Goal: Information Seeking & Learning: Learn about a topic

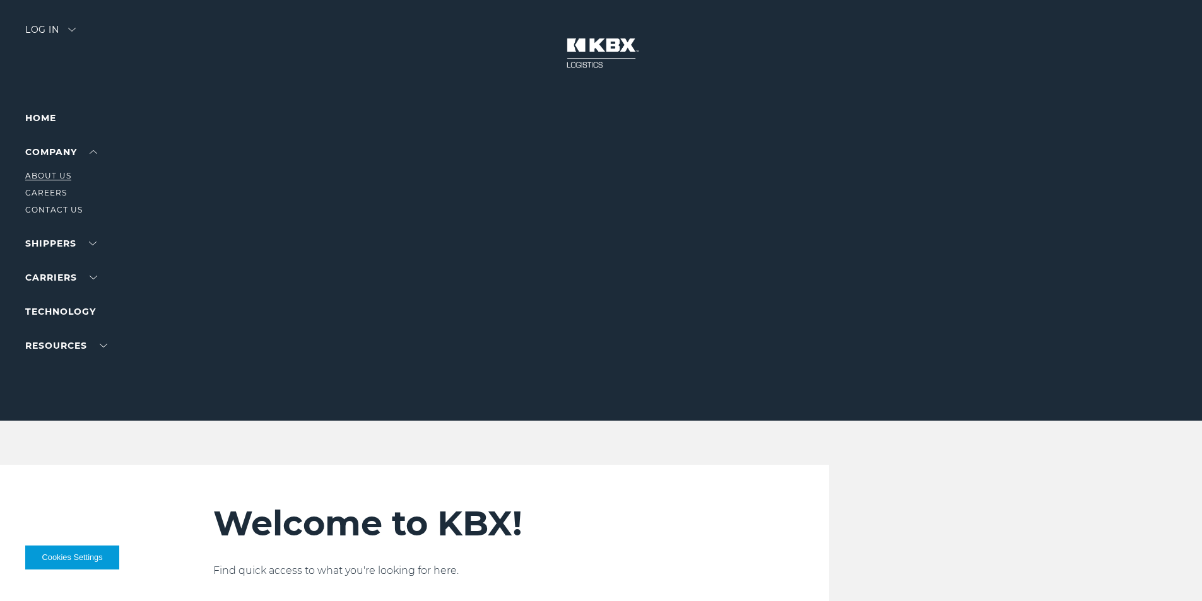
click at [53, 175] on link "About Us" at bounding box center [48, 175] width 46 height 9
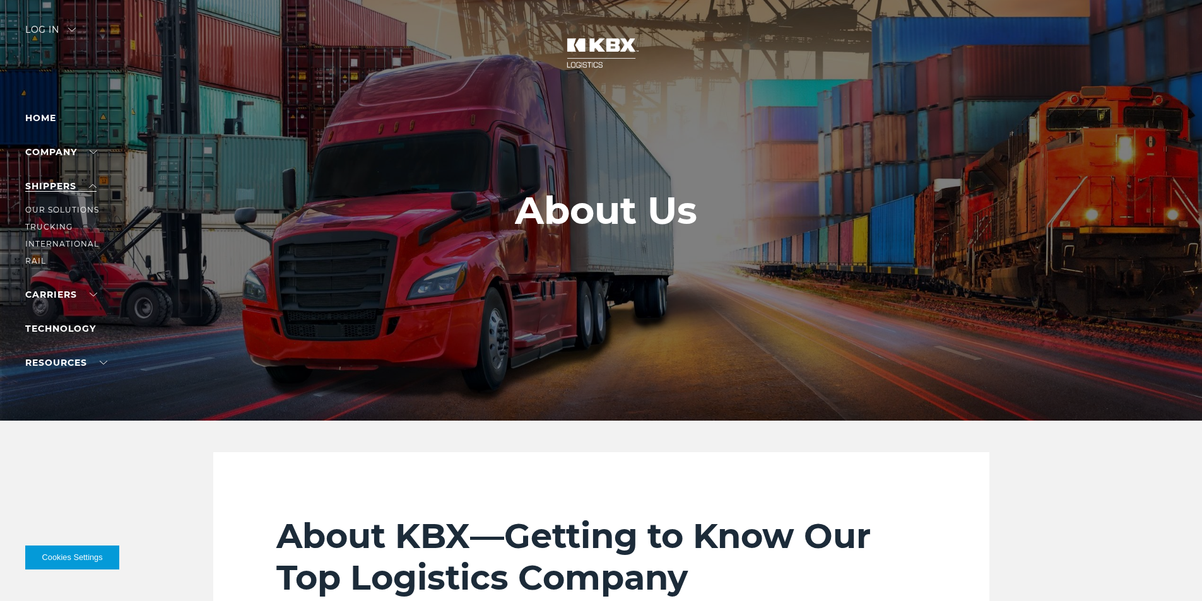
drag, startPoint x: 54, startPoint y: 236, endPoint x: 25, endPoint y: 188, distance: 55.7
click at [59, 245] on link "Become a Carrier" at bounding box center [70, 243] width 90 height 9
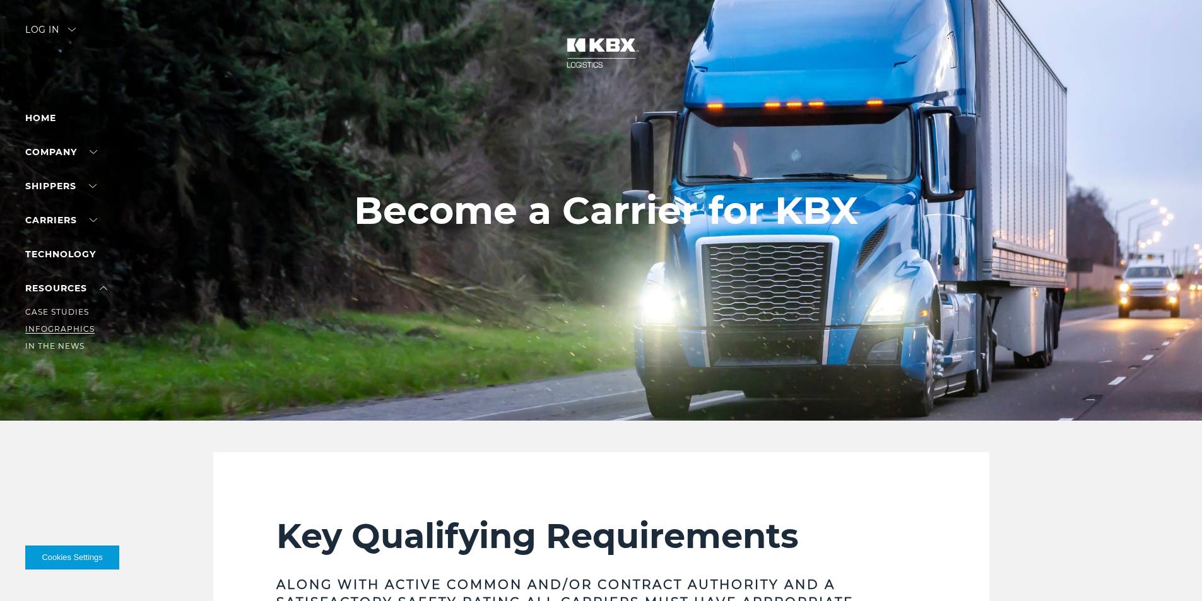
click at [63, 326] on link "Infographics" at bounding box center [59, 328] width 69 height 9
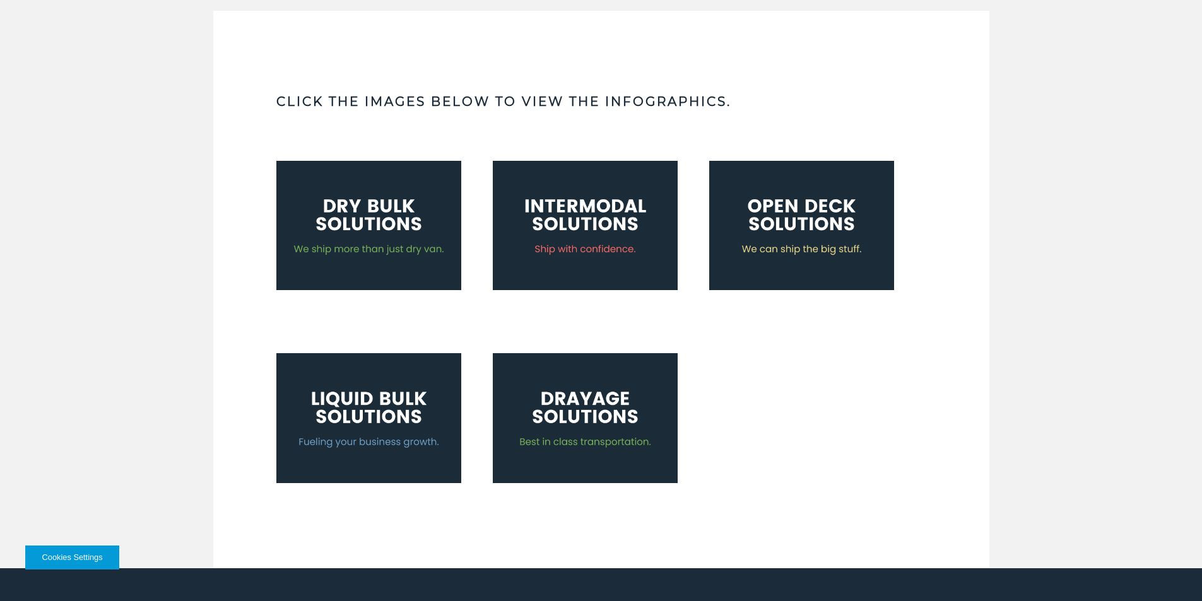
scroll to position [505, 0]
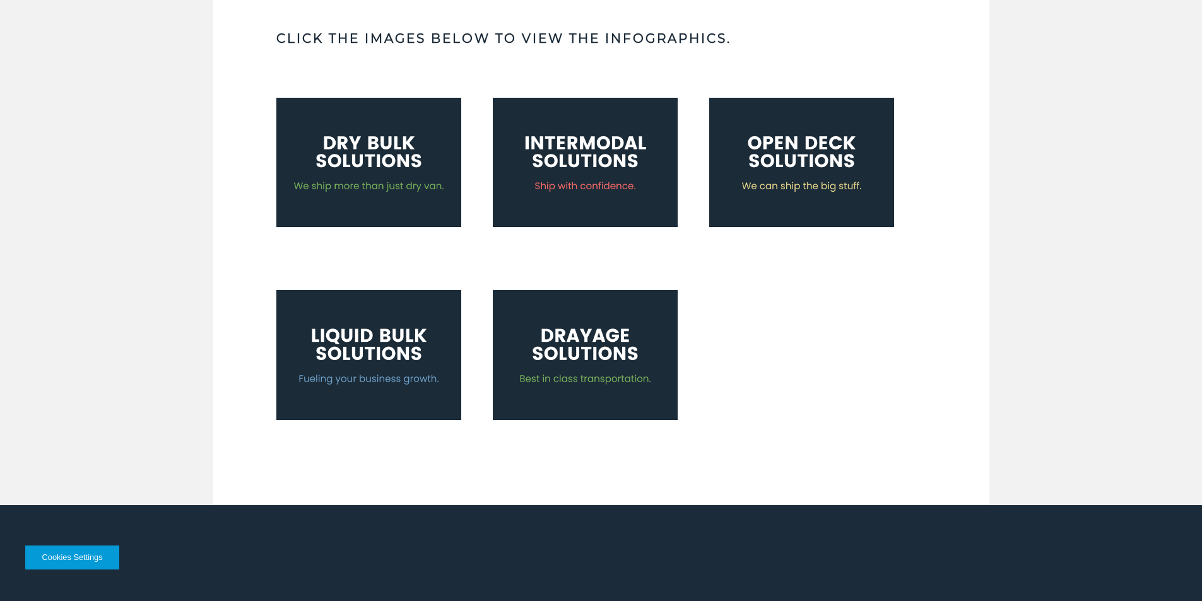
click at [565, 352] on img at bounding box center [585, 354] width 185 height 129
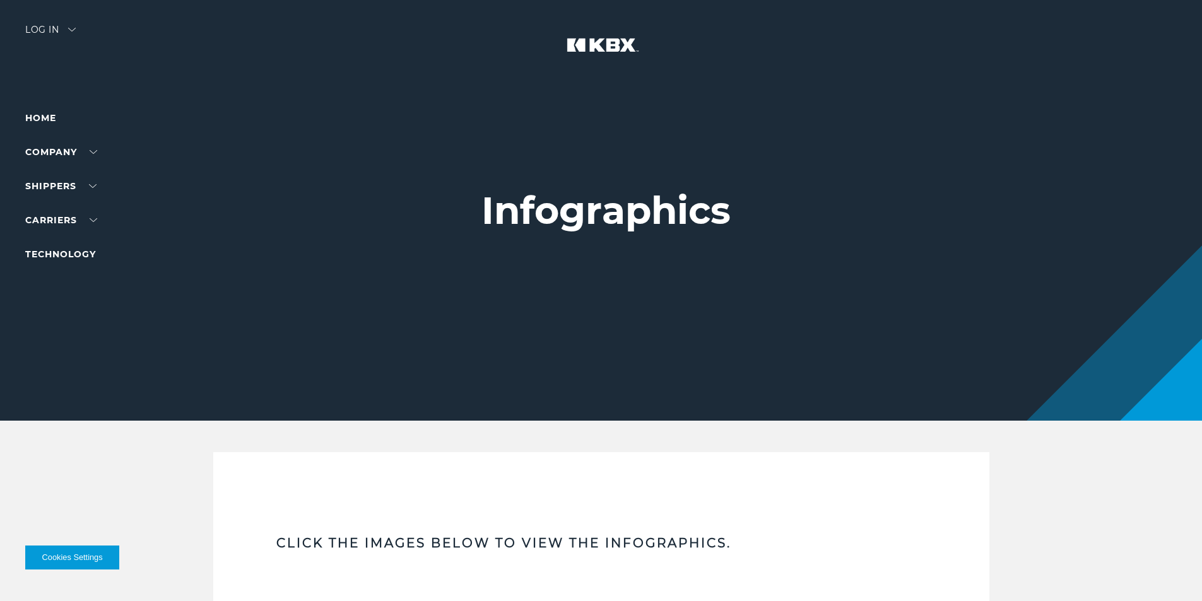
scroll to position [505, 0]
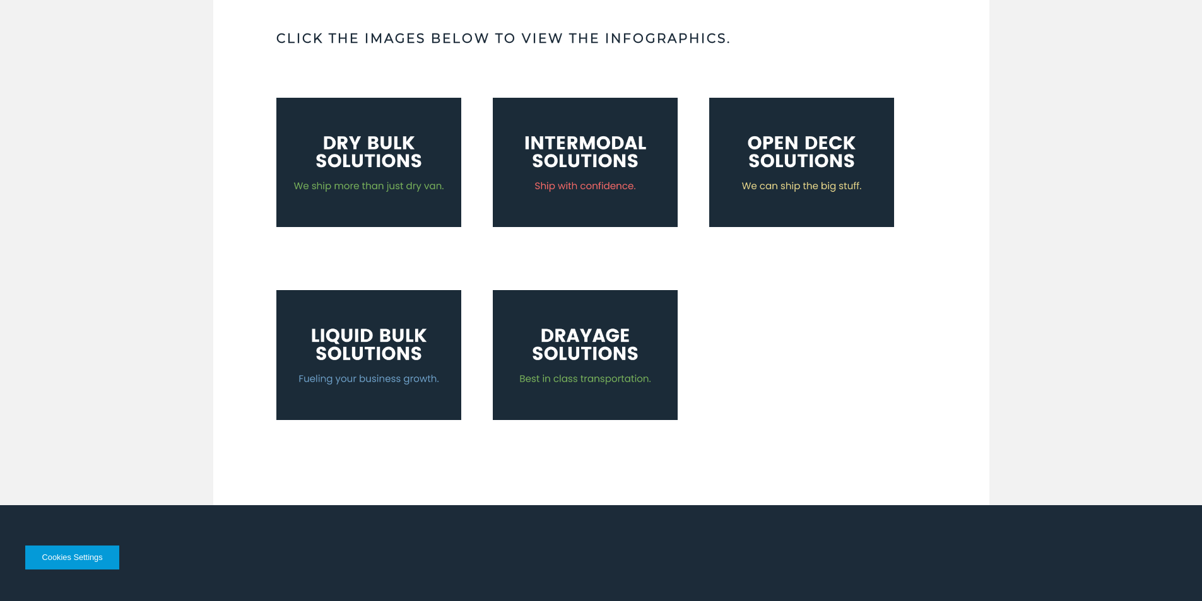
click at [381, 339] on img at bounding box center [368, 354] width 185 height 129
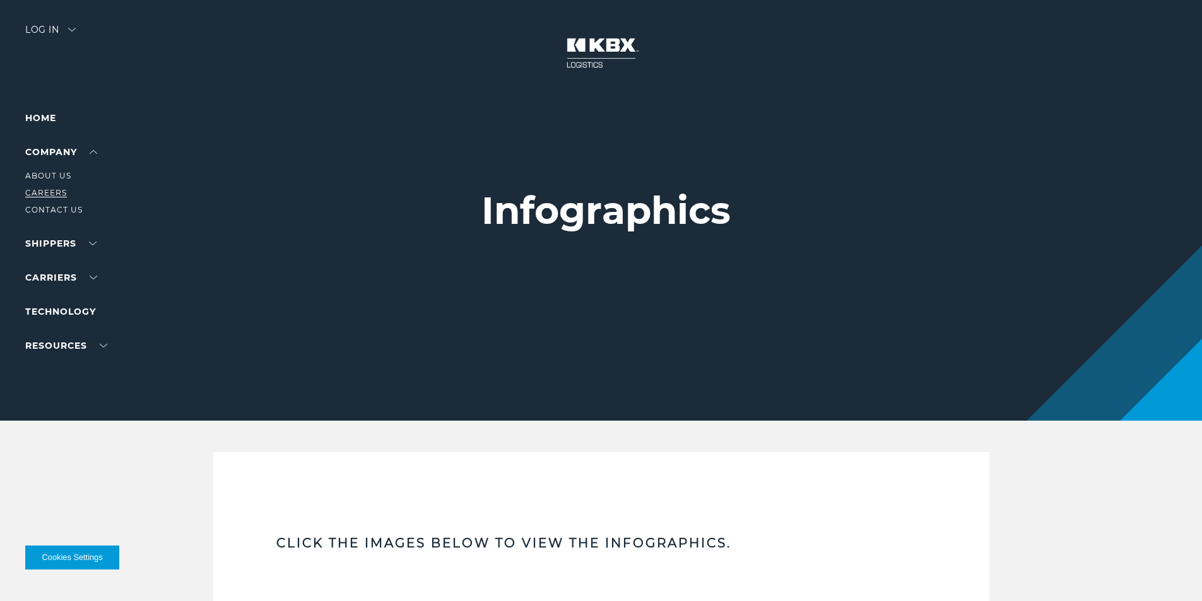
click at [32, 192] on link "Careers" at bounding box center [46, 192] width 42 height 9
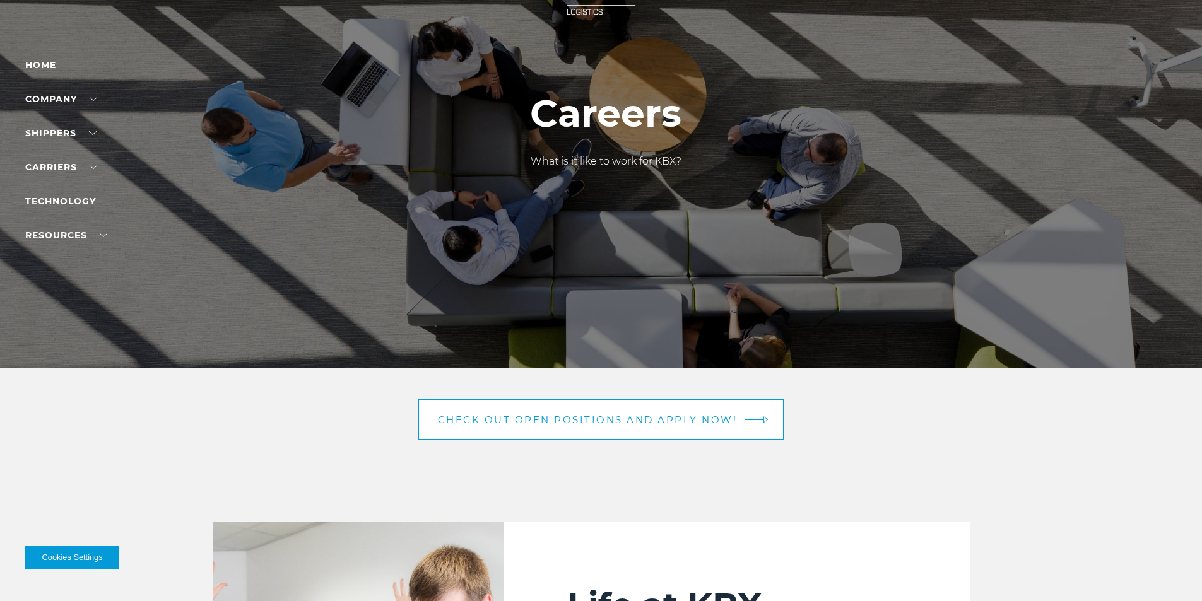
scroll to position [126, 0]
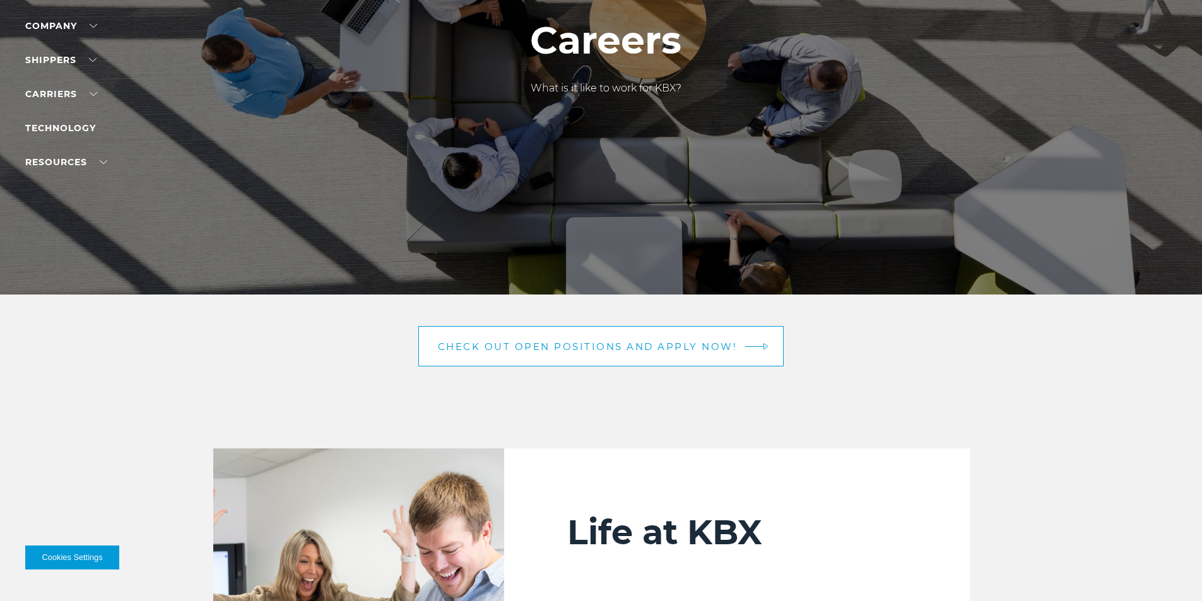
click at [601, 342] on span "Check out open positions and apply now!" at bounding box center [588, 346] width 300 height 9
